Goal: Task Accomplishment & Management: Use online tool/utility

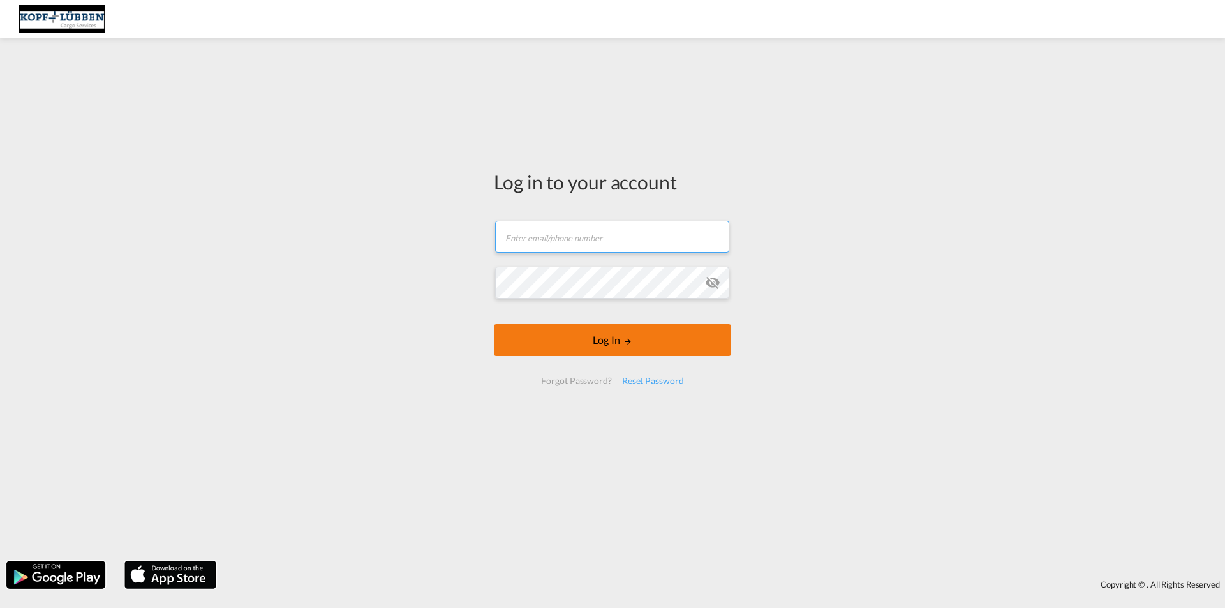
type input "[EMAIL_ADDRESS][PERSON_NAME][DOMAIN_NAME]"
click at [581, 342] on button "Log In" at bounding box center [612, 340] width 237 height 32
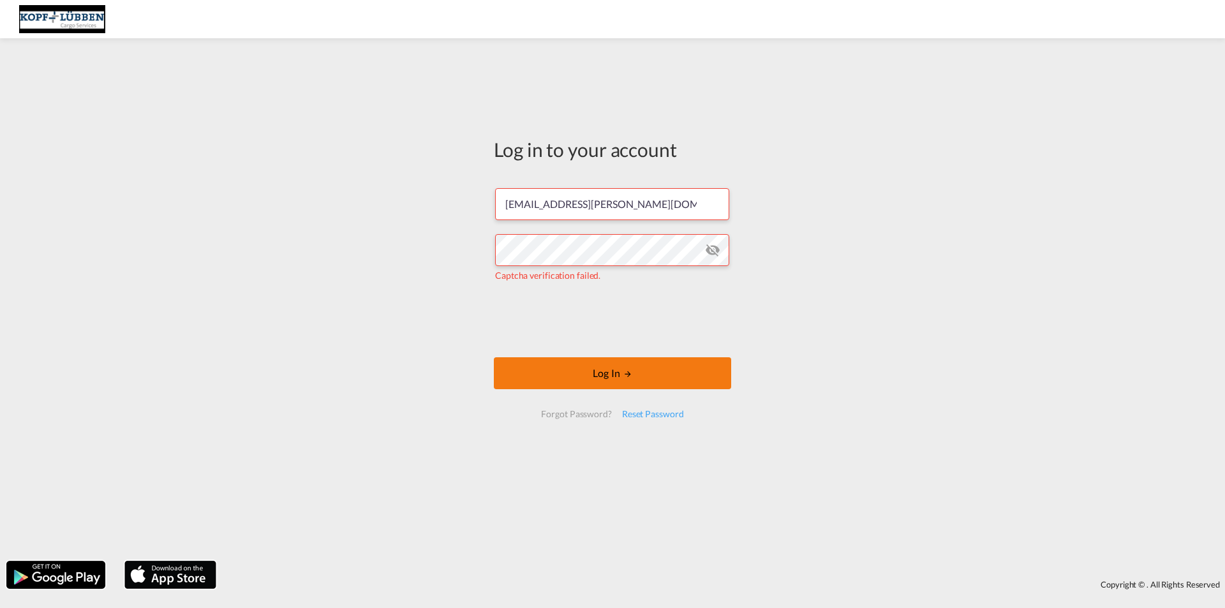
click at [614, 375] on button "Log In" at bounding box center [612, 373] width 237 height 32
